Goal: Task Accomplishment & Management: Manage account settings

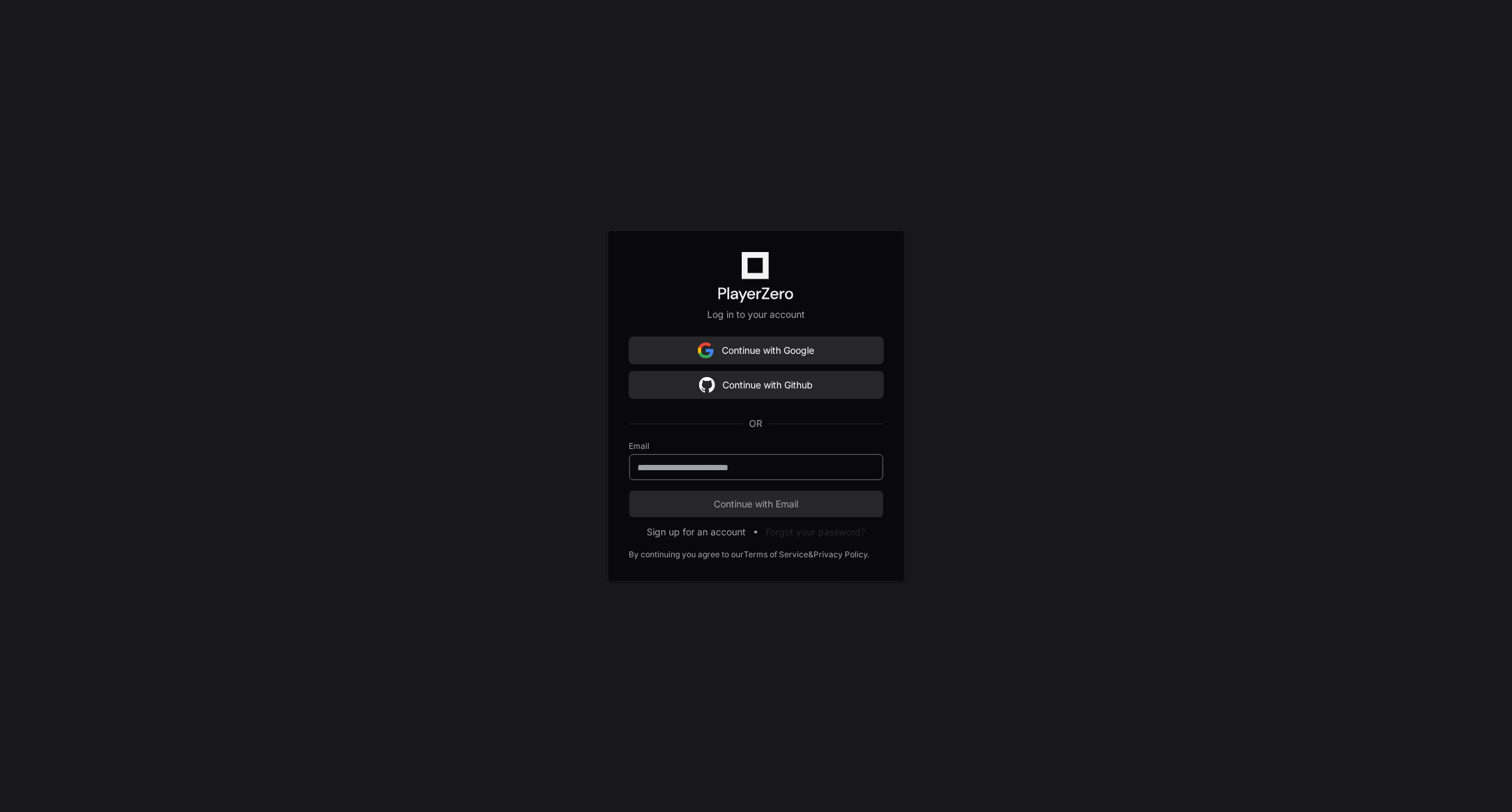
click at [705, 476] on div at bounding box center [756, 467] width 254 height 26
type input "**********"
click at [727, 497] on span "Continue with Email" at bounding box center [756, 504] width 254 height 14
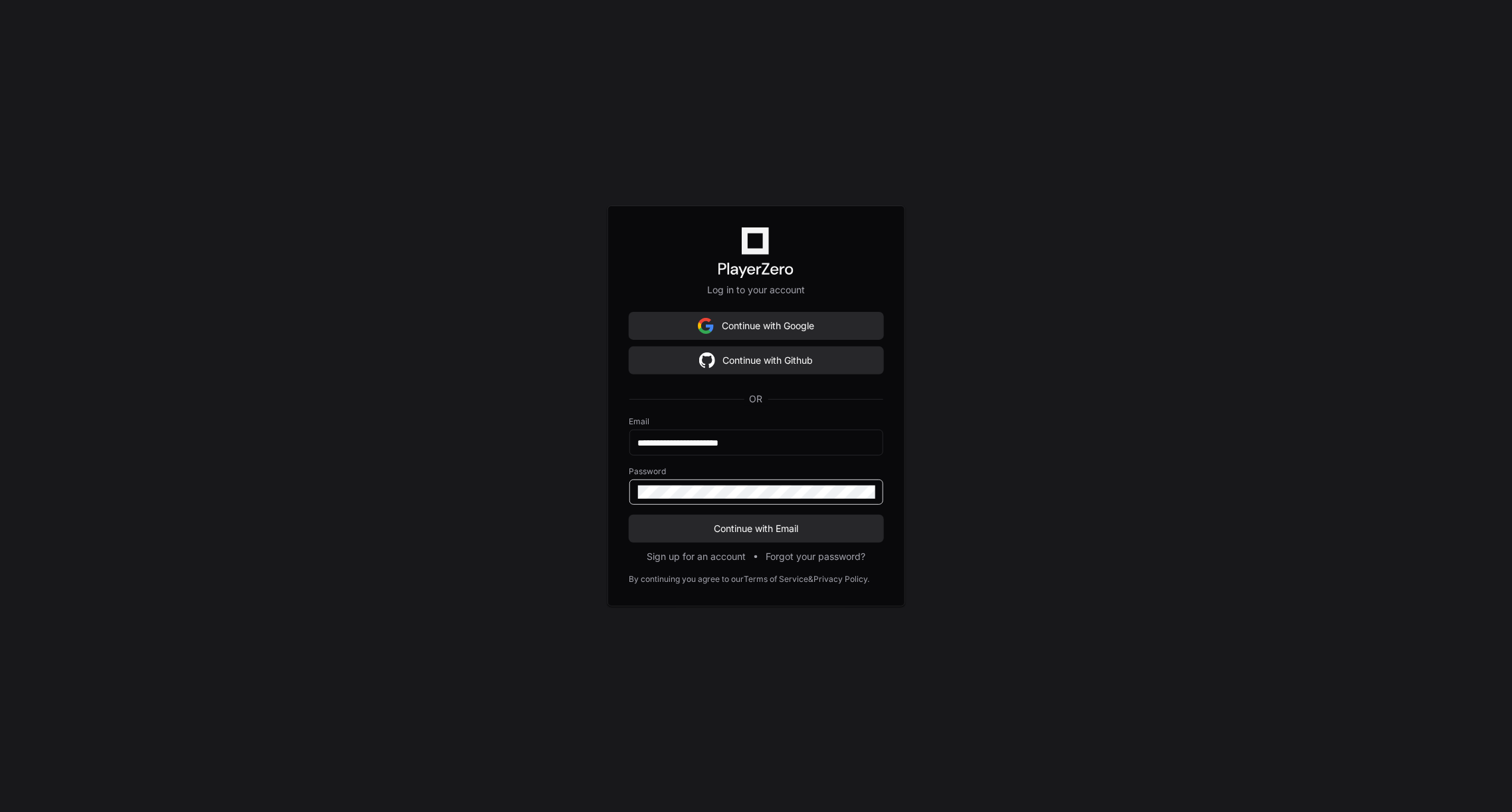
click at [630, 515] on button "Continue with Email" at bounding box center [756, 528] width 254 height 27
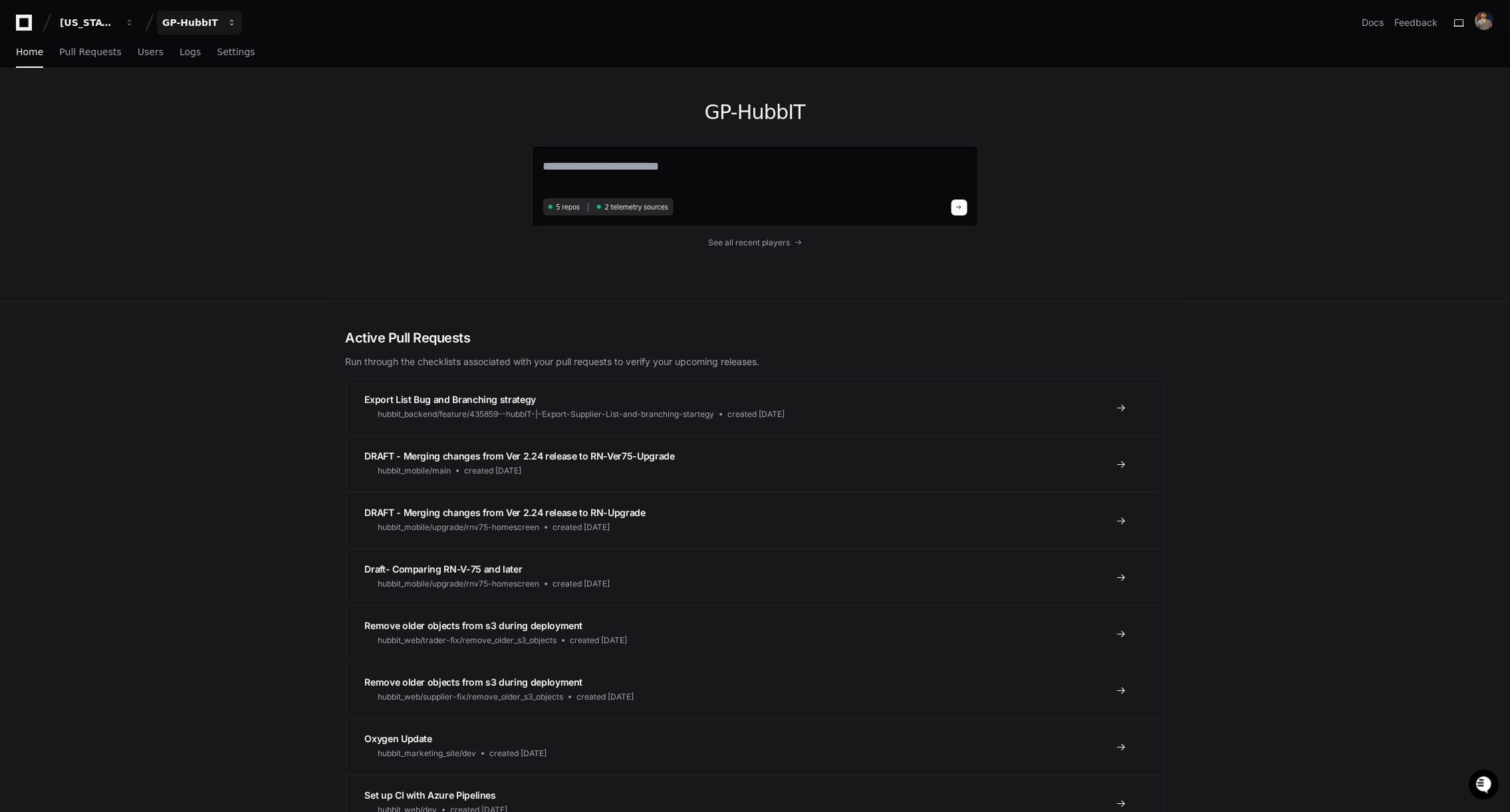
click at [135, 18] on span "button" at bounding box center [130, 22] width 10 height 10
click at [129, 23] on span "button" at bounding box center [130, 22] width 10 height 10
click at [190, 30] on button "GP-HubbIT" at bounding box center [199, 22] width 85 height 24
click at [112, 25] on div "[US_STATE] Pacific" at bounding box center [88, 22] width 57 height 14
click at [776, 239] on span "See all recent players" at bounding box center [749, 243] width 82 height 11
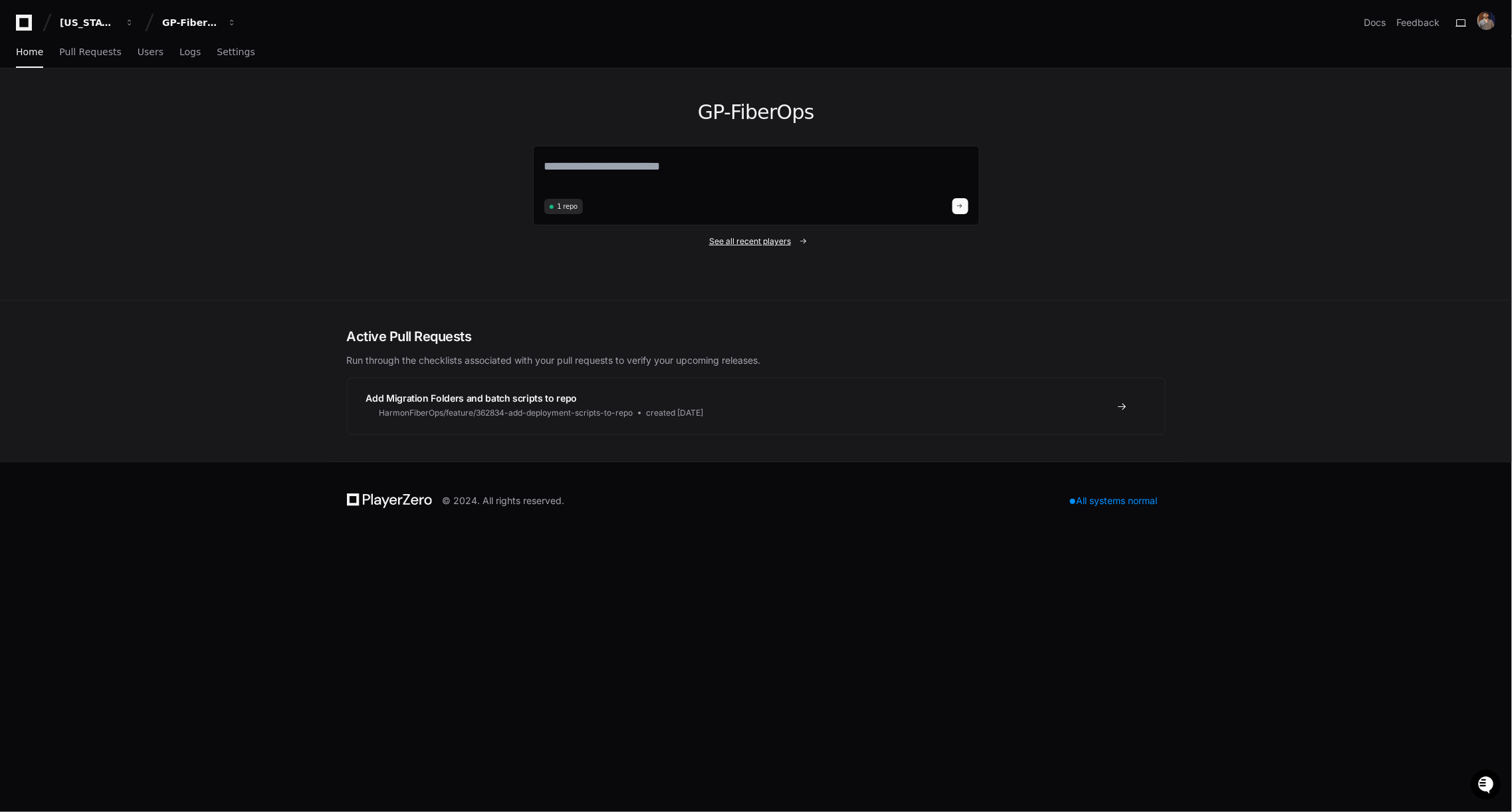
click at [755, 241] on span "See all recent players" at bounding box center [750, 241] width 82 height 11
